Goal: Information Seeking & Learning: Learn about a topic

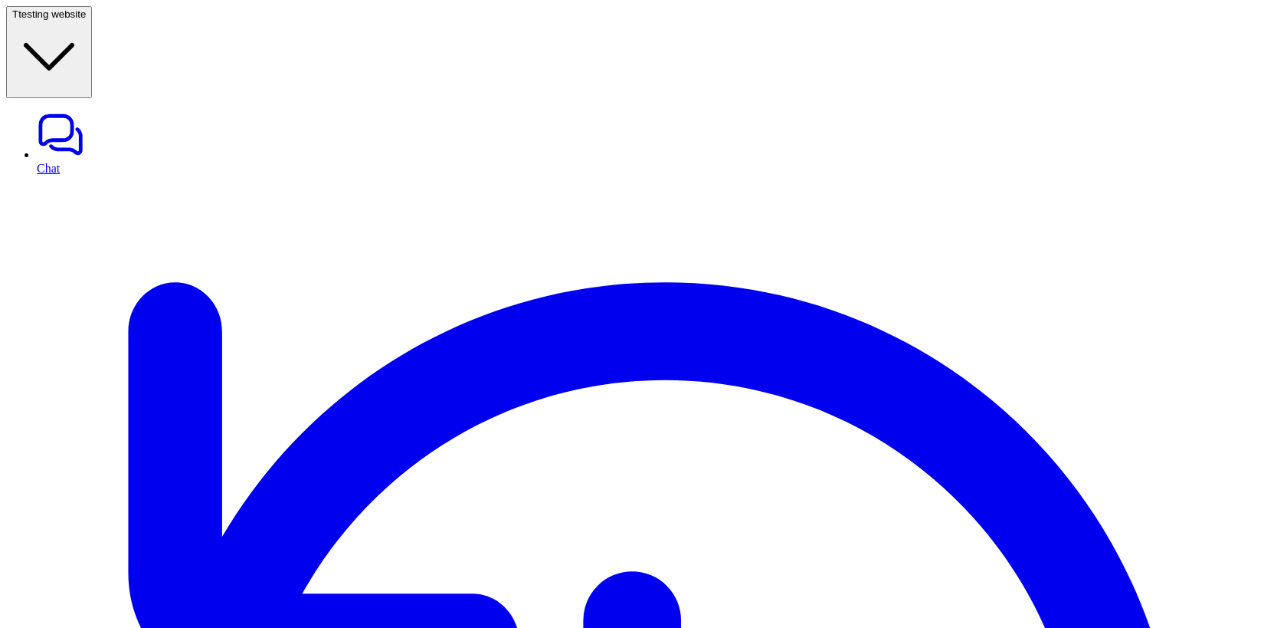
scroll to position [2, 0]
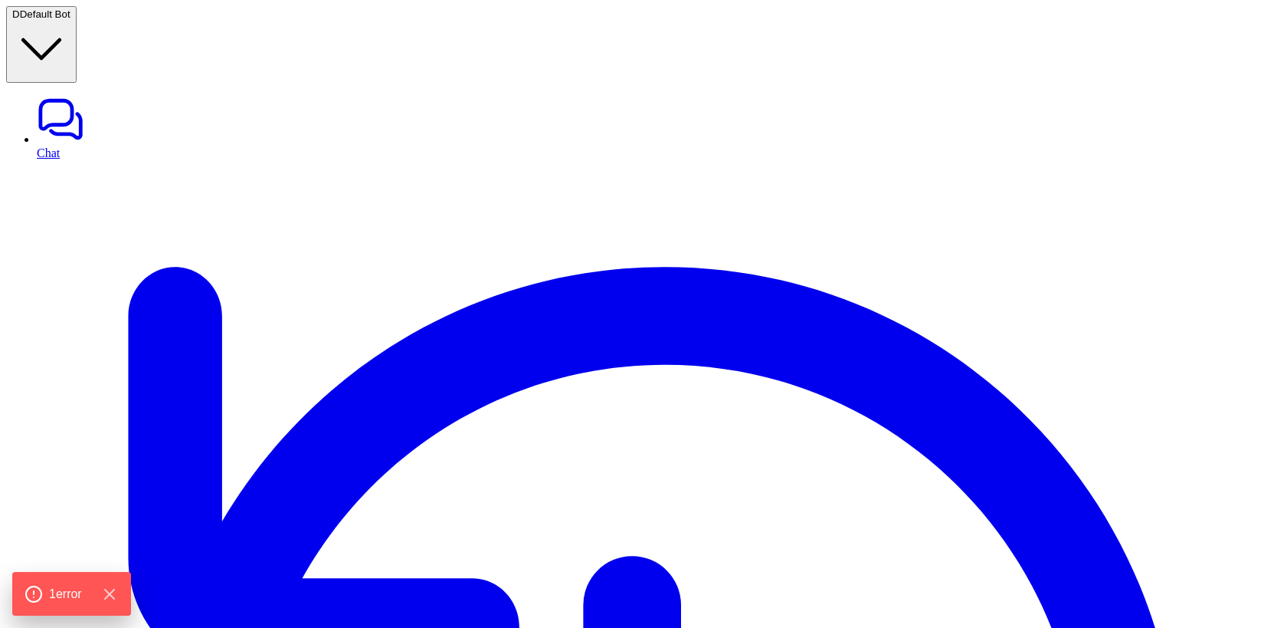
type textarea "**********"
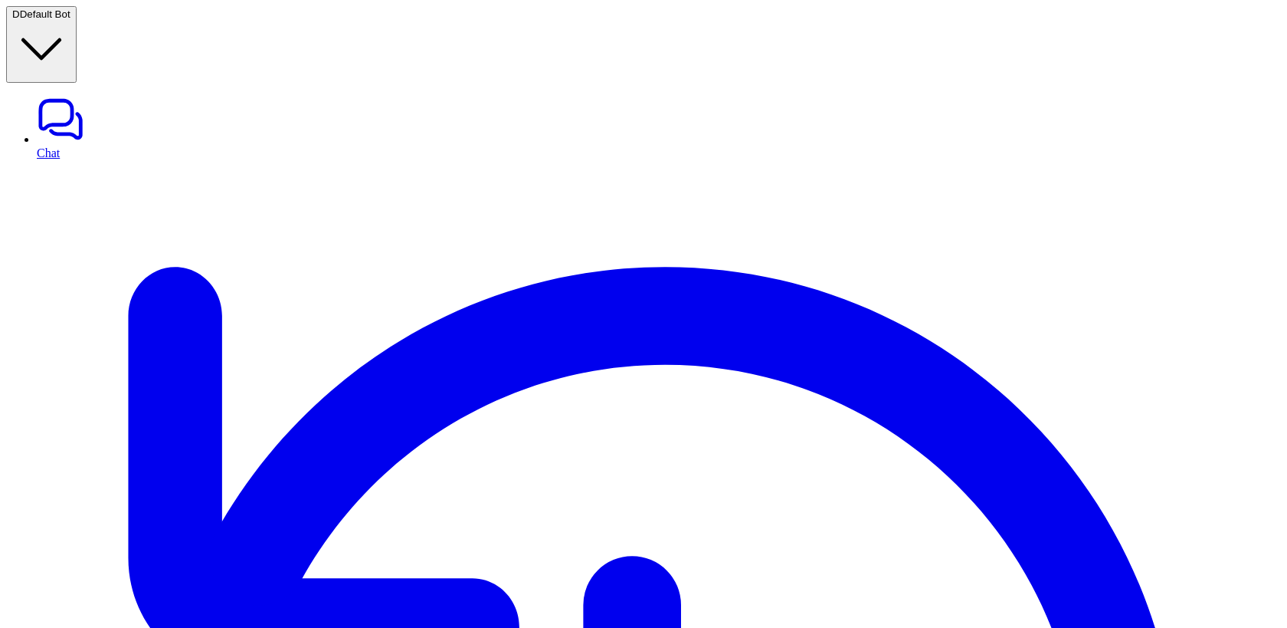
click at [71, 95] on link "Chat" at bounding box center [659, 127] width 1244 height 64
click at [86, 95] on link "Chat" at bounding box center [659, 127] width 1244 height 64
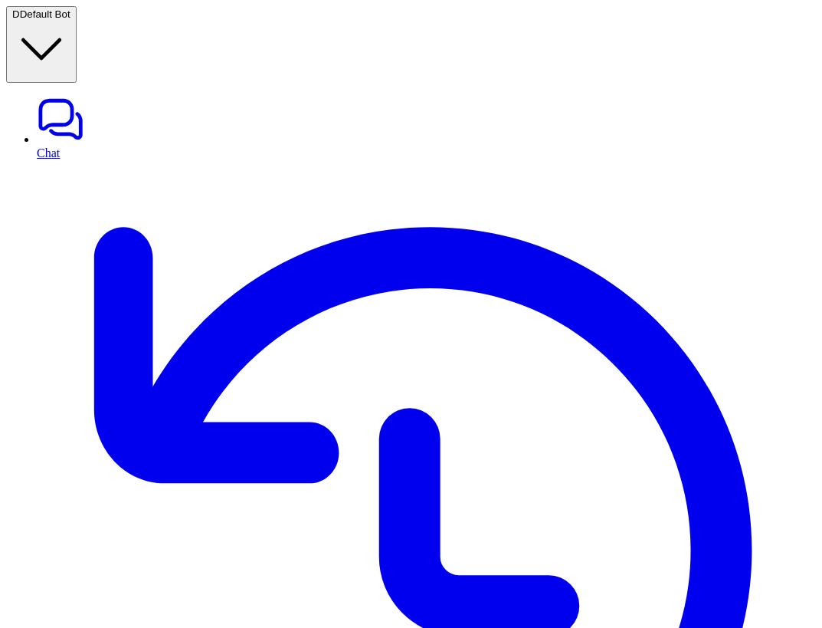
scroll to position [0, 284]
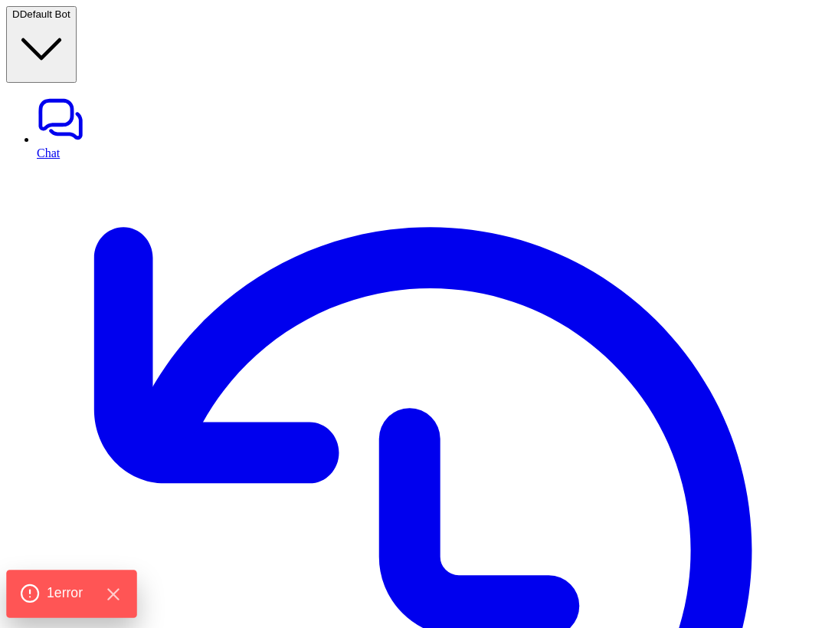
click at [52, 587] on span "1 error" at bounding box center [65, 593] width 36 height 20
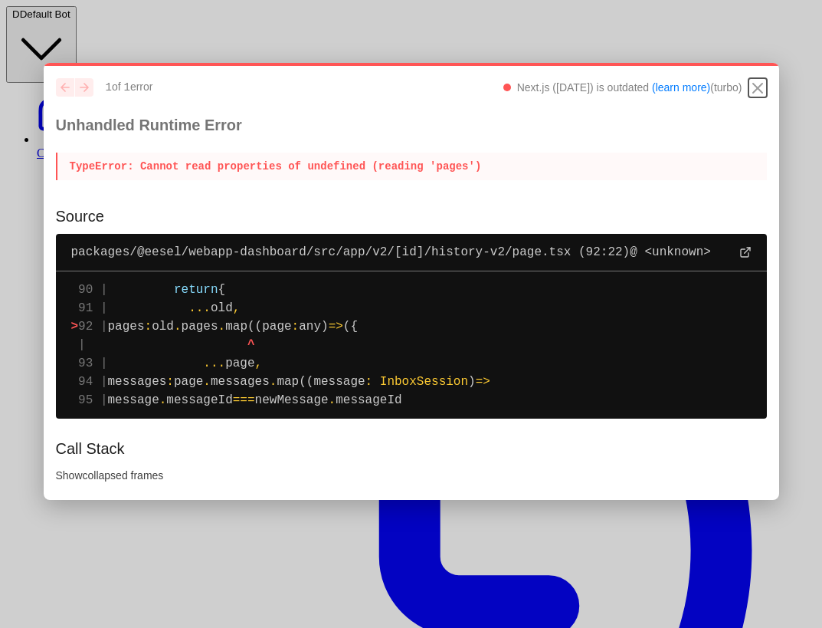
click at [760, 84] on icon "Close" at bounding box center [757, 88] width 9 height 9
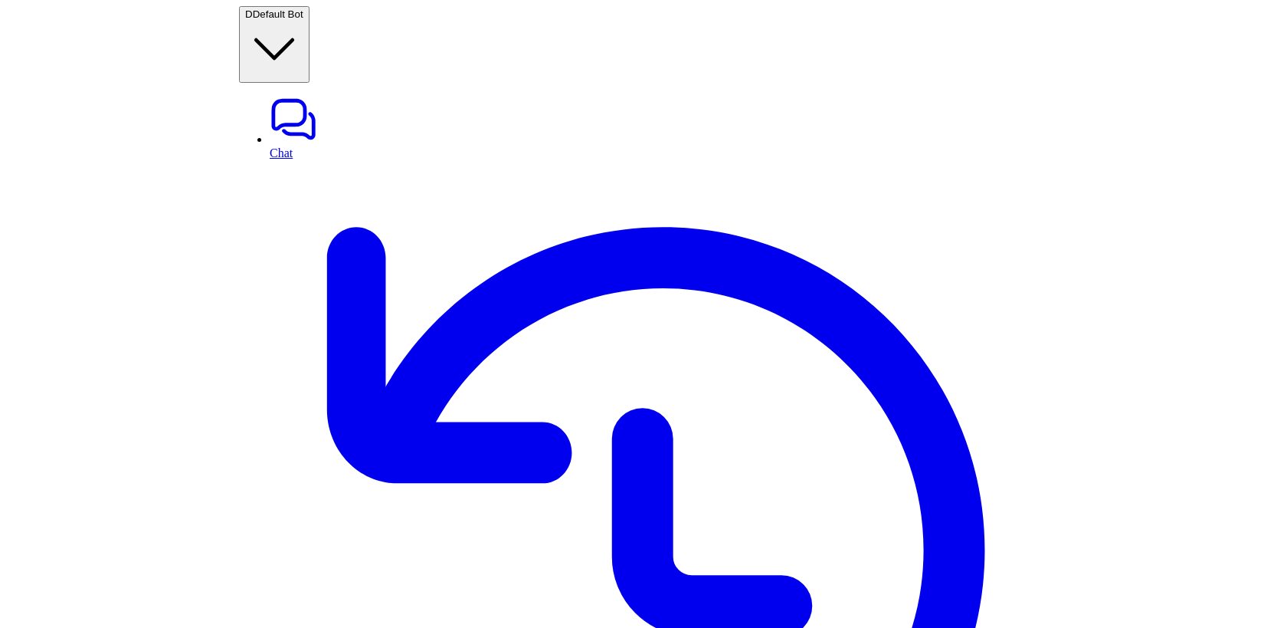
scroll to position [0, 526]
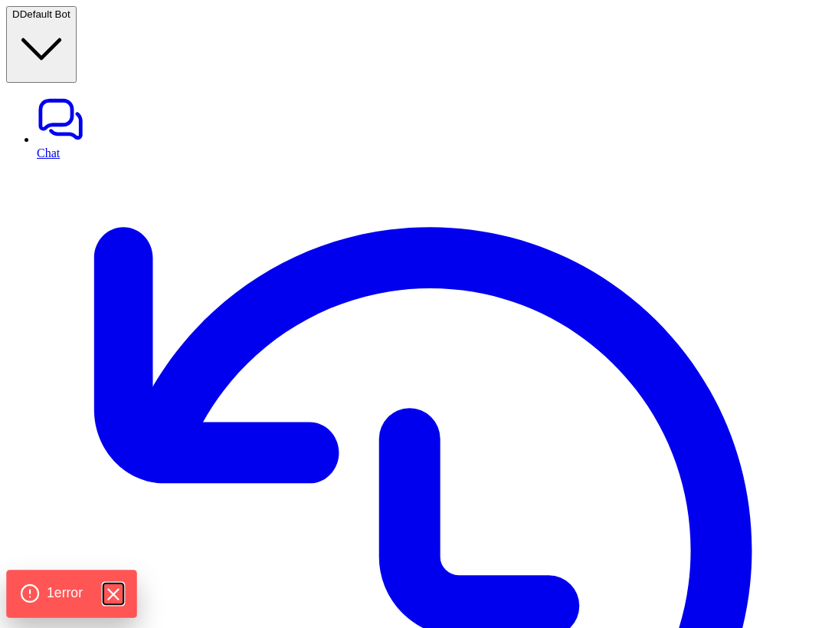
click at [119, 589] on icon "Hide Errors" at bounding box center [113, 594] width 20 height 20
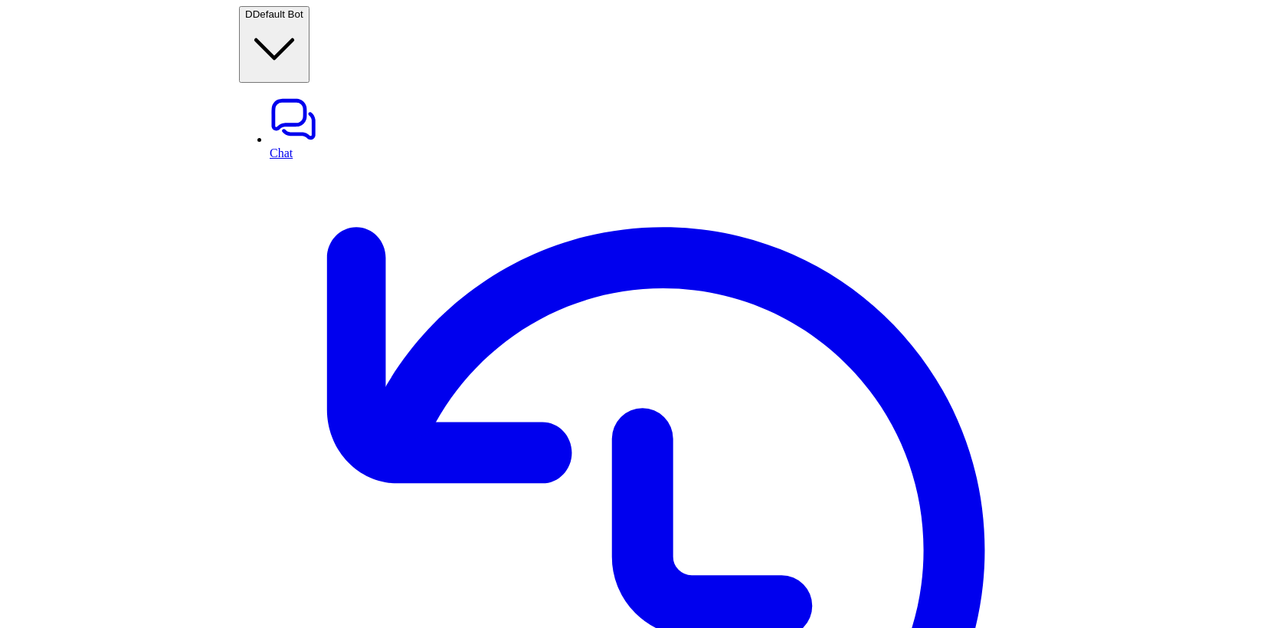
scroll to position [0, 69]
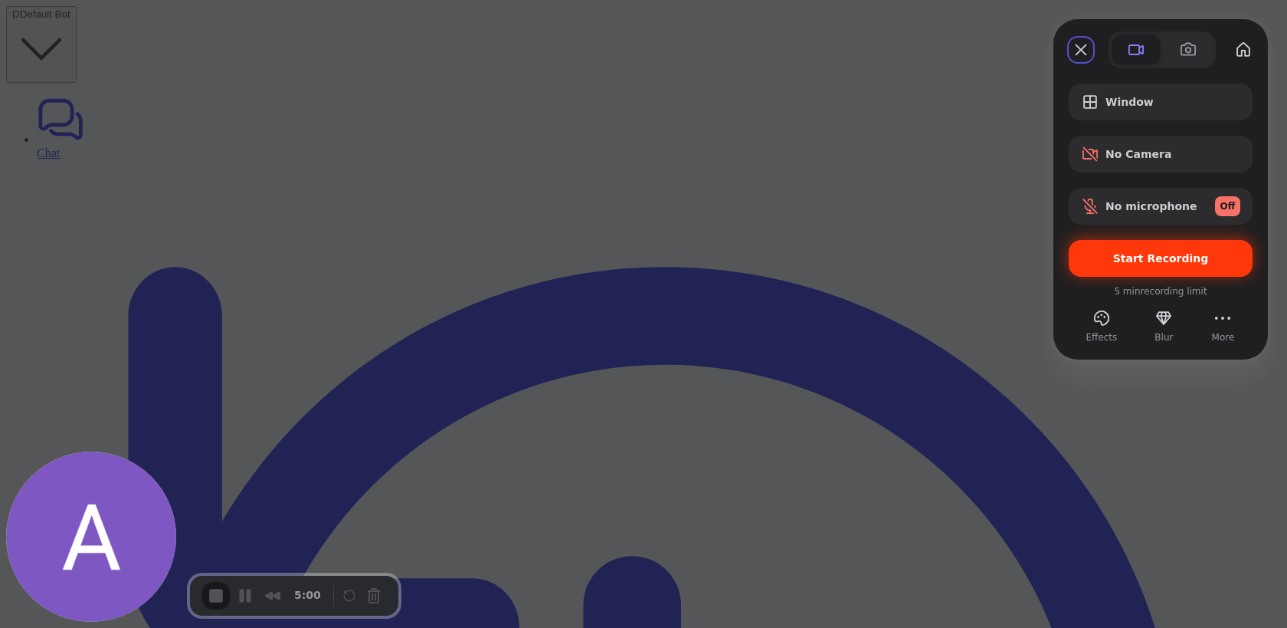
click at [821, 252] on span "Start Recording" at bounding box center [1160, 258] width 159 height 12
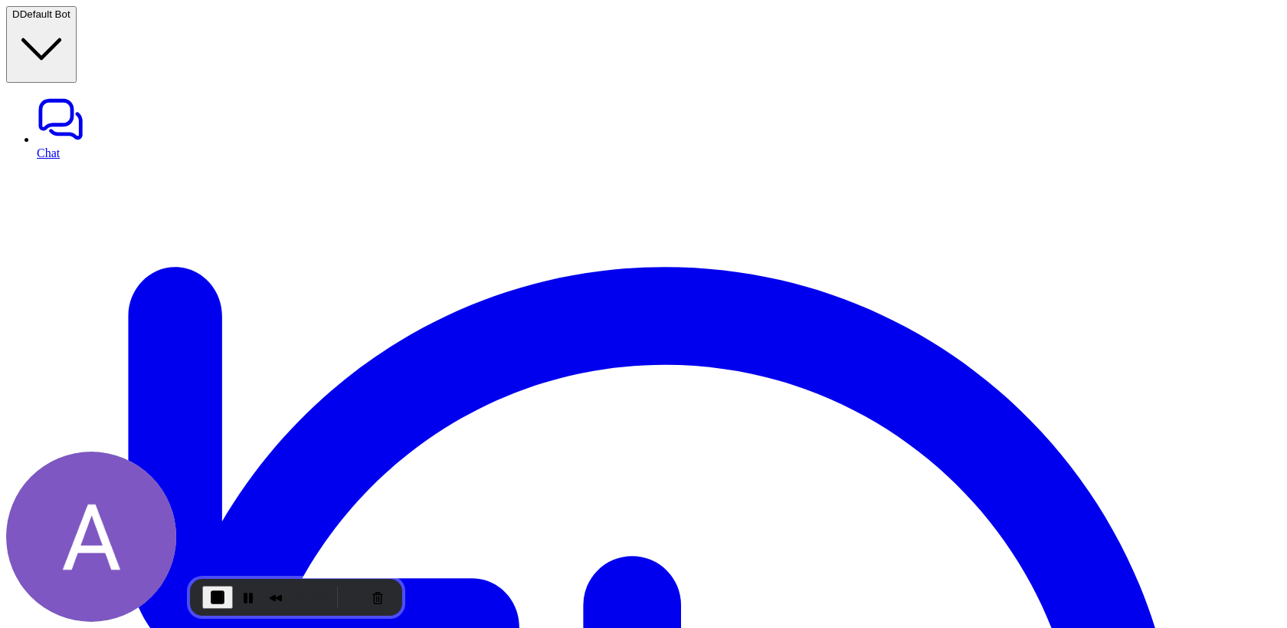
click at [208, 604] on span "End Recording" at bounding box center [217, 597] width 18 height 18
